Goal: Information Seeking & Learning: Compare options

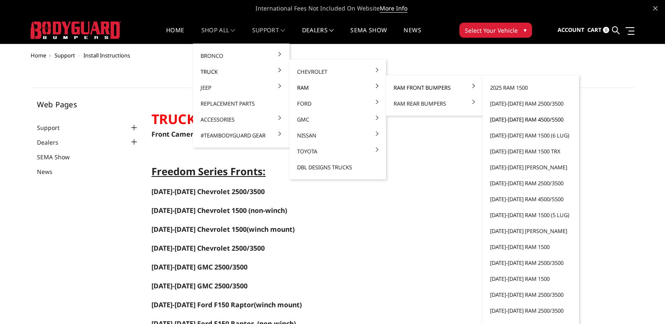
click at [552, 118] on link "[DATE]-[DATE] Ram 4500/5500" at bounding box center [531, 120] width 90 height 16
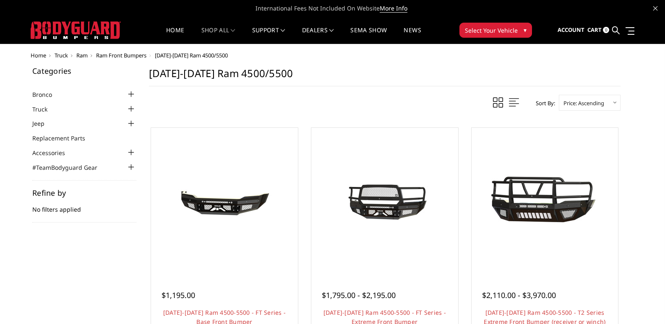
scroll to position [84, 0]
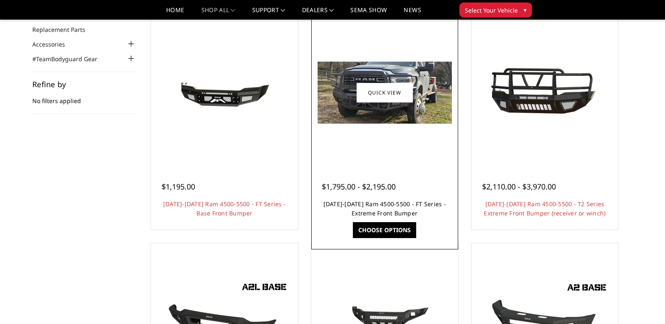
click at [394, 206] on link "[DATE]-[DATE] Ram 4500-5500 - FT Series - Extreme Front Bumper" at bounding box center [384, 208] width 122 height 17
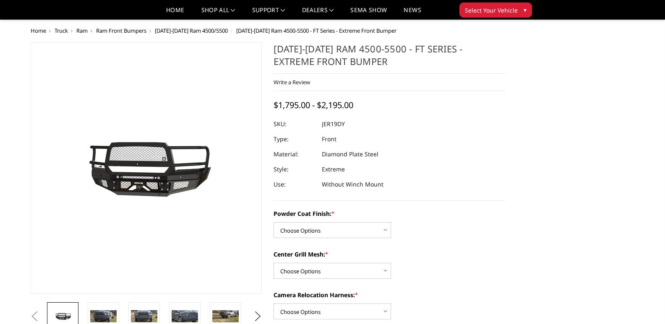
scroll to position [84, 0]
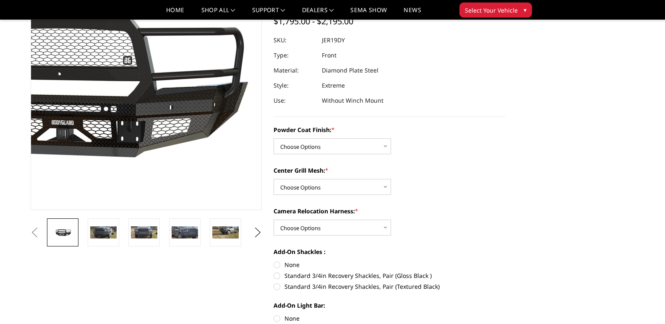
click at [195, 110] on img at bounding box center [81, 83] width 537 height 255
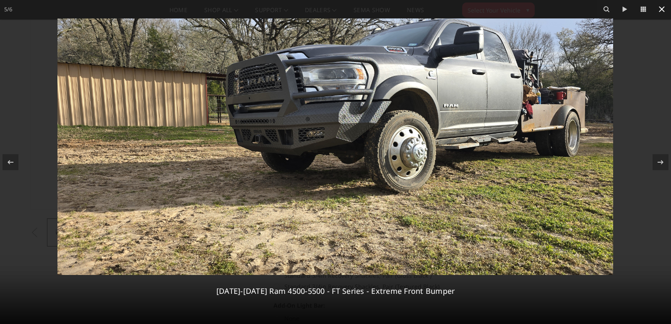
click at [664, 12] on icon at bounding box center [662, 9] width 6 height 6
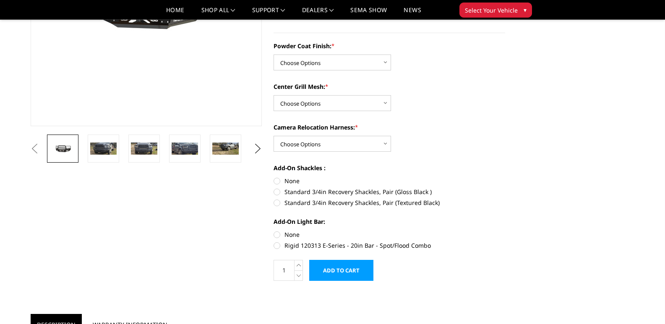
scroll to position [0, 0]
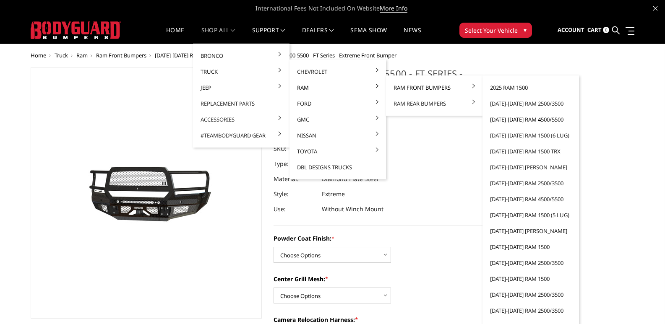
click at [527, 119] on link "[DATE]-[DATE] Ram 4500/5500" at bounding box center [531, 120] width 90 height 16
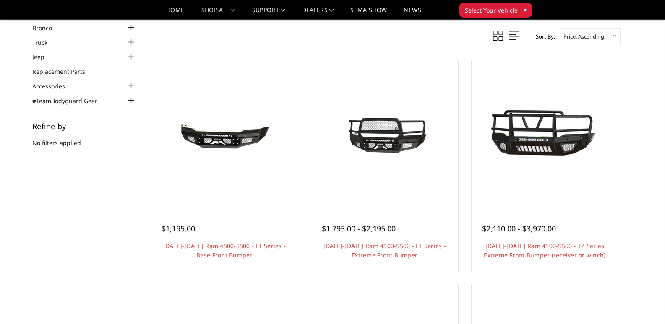
scroll to position [84, 0]
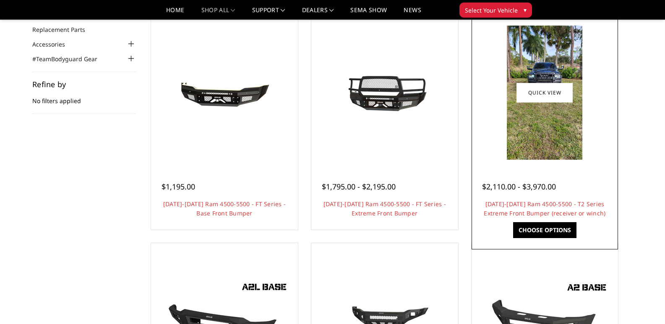
click at [562, 135] on img at bounding box center [544, 93] width 75 height 134
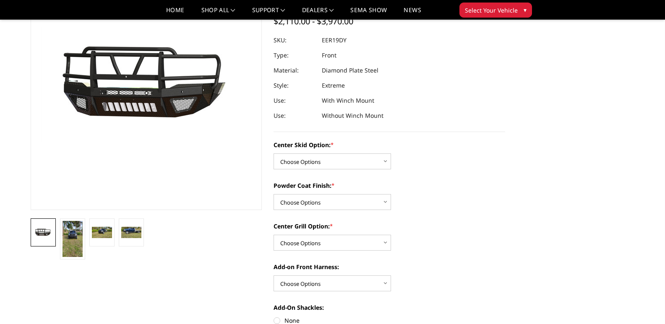
scroll to position [126, 0]
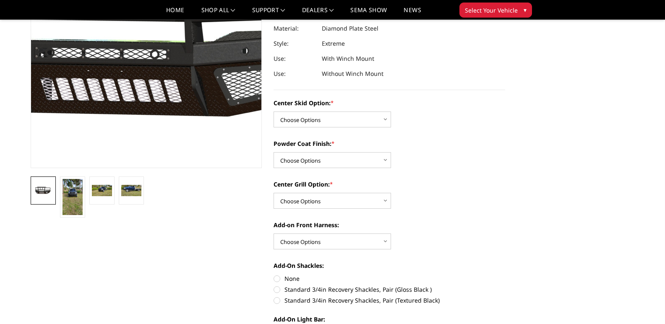
click at [141, 106] on img at bounding box center [153, 33] width 537 height 294
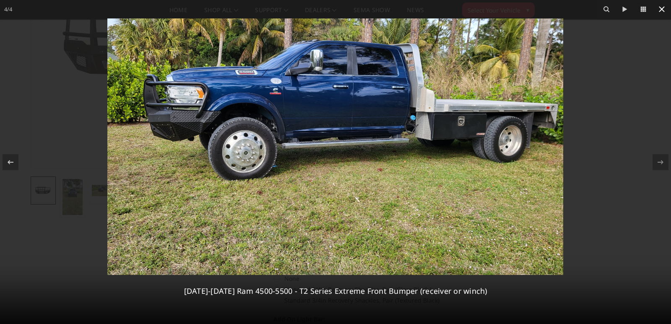
click at [658, 8] on icon at bounding box center [662, 9] width 10 height 10
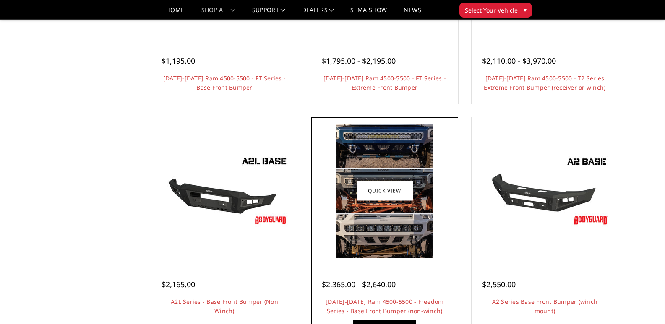
scroll to position [294, 0]
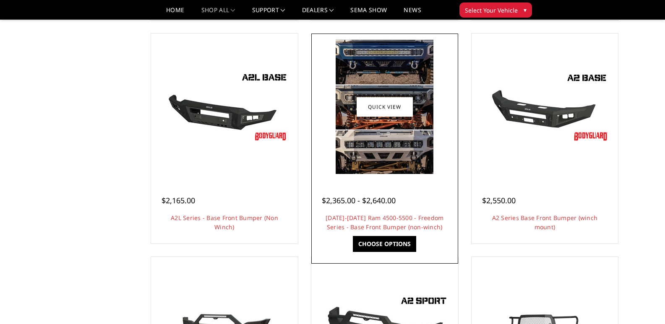
click at [411, 168] on img at bounding box center [385, 107] width 98 height 134
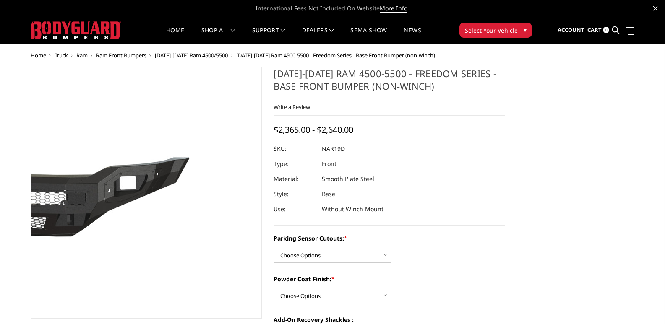
scroll to position [84, 0]
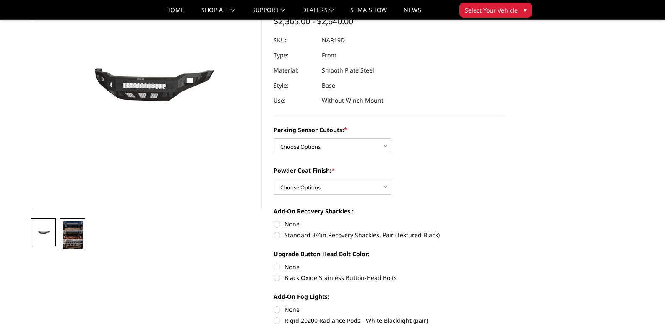
click at [71, 239] on img at bounding box center [72, 235] width 20 height 28
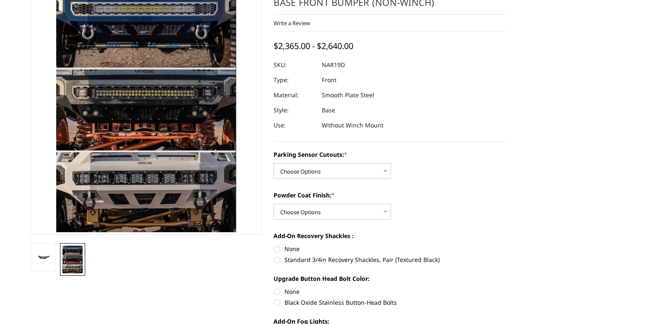
scroll to position [10, 0]
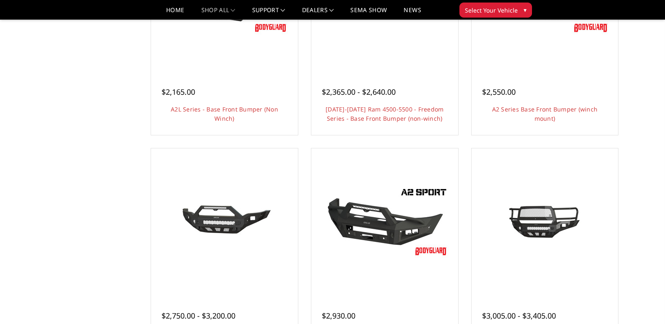
scroll to position [444, 0]
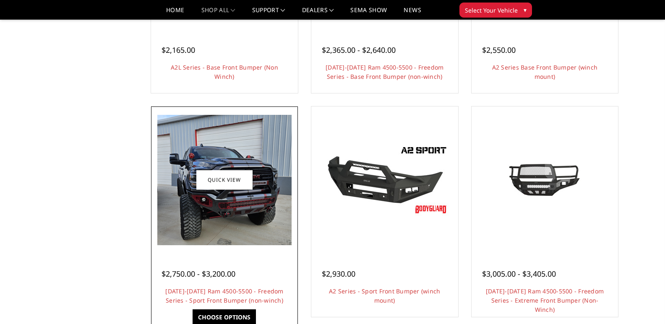
click at [220, 213] on img at bounding box center [224, 180] width 134 height 130
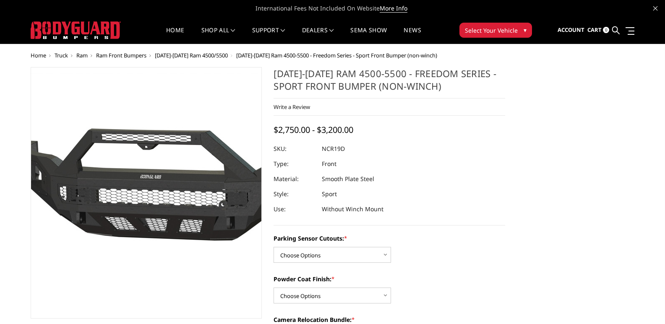
click at [118, 203] on img at bounding box center [183, 193] width 537 height 241
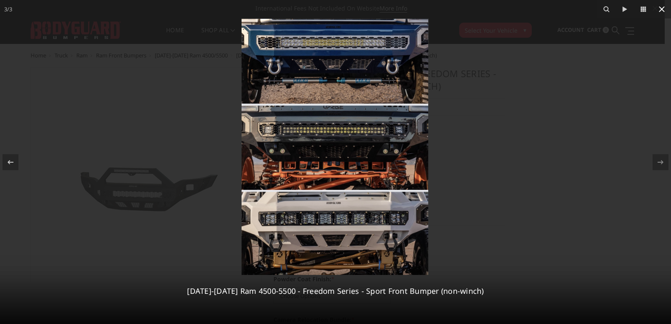
click at [663, 12] on icon at bounding box center [662, 9] width 10 height 10
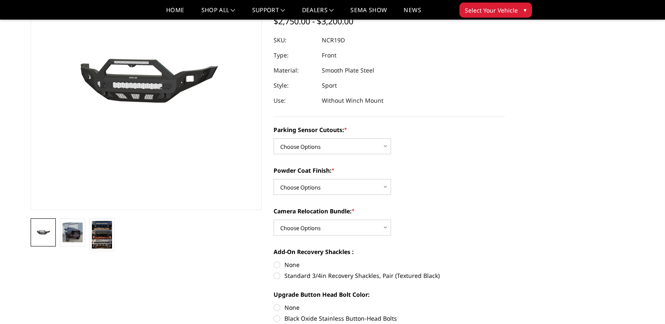
scroll to position [210, 0]
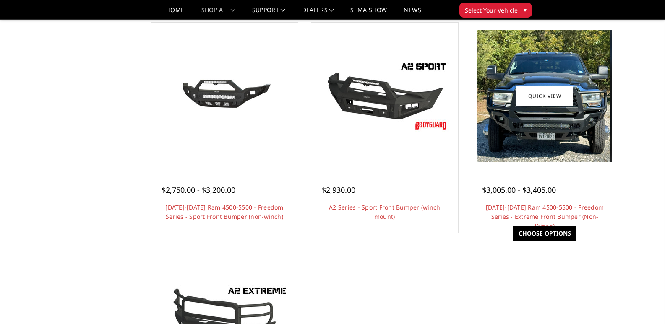
scroll to position [570, 0]
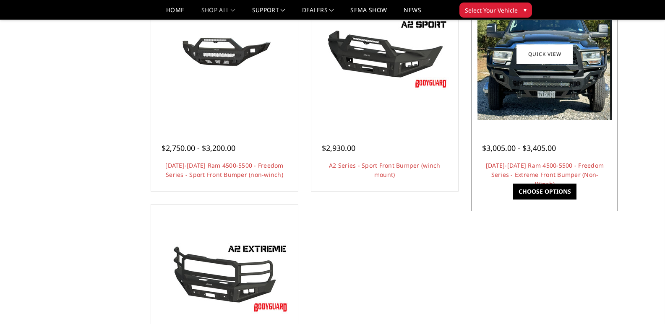
click at [538, 106] on img at bounding box center [544, 54] width 134 height 132
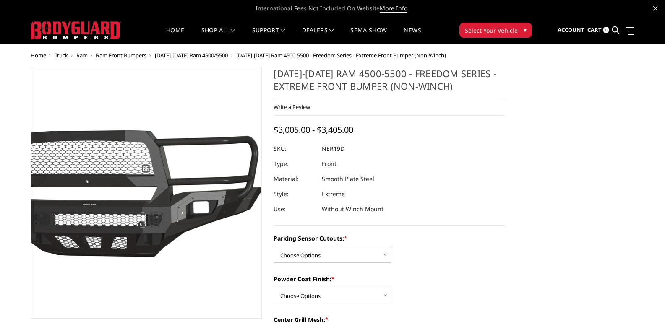
click at [163, 179] on img at bounding box center [124, 193] width 537 height 255
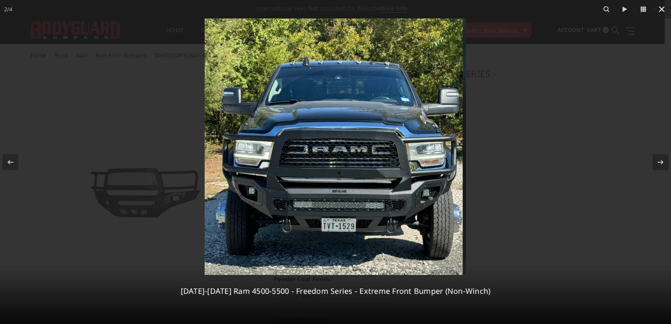
click at [664, 8] on button at bounding box center [662, 9] width 18 height 18
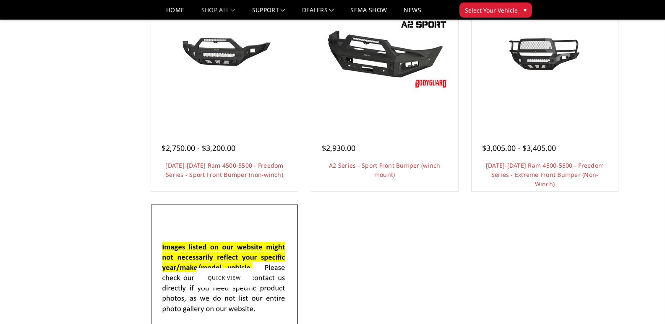
scroll to position [654, 0]
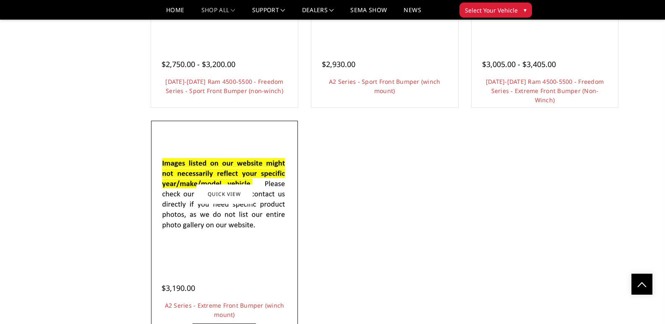
click at [231, 220] on img at bounding box center [224, 193] width 134 height 91
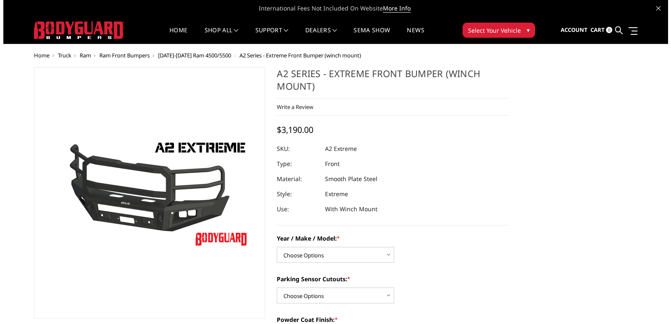
scroll to position [42, 0]
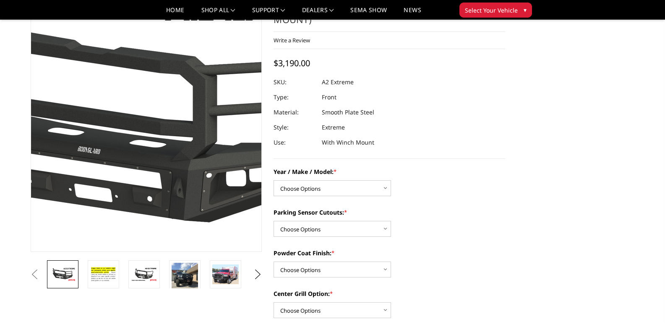
click at [143, 138] on img at bounding box center [150, 124] width 537 height 302
